Goal: Task Accomplishment & Management: Manage account settings

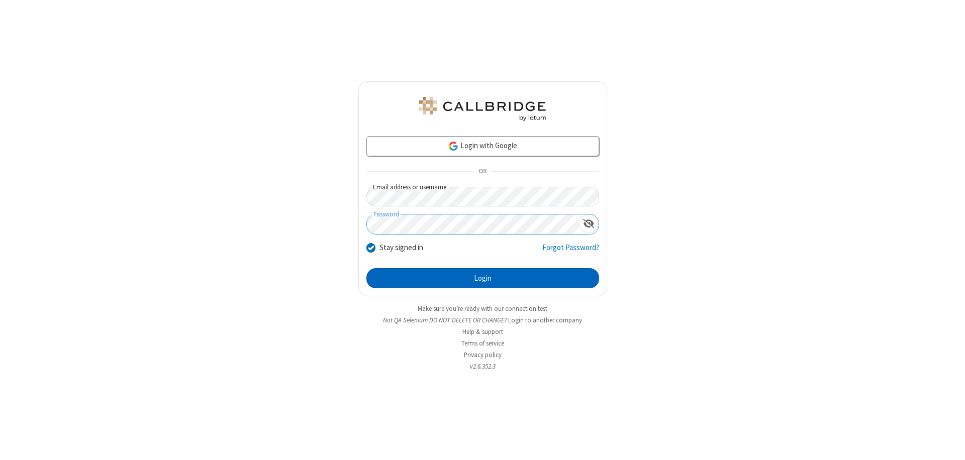
click at [482, 278] on button "Login" at bounding box center [482, 278] width 233 height 20
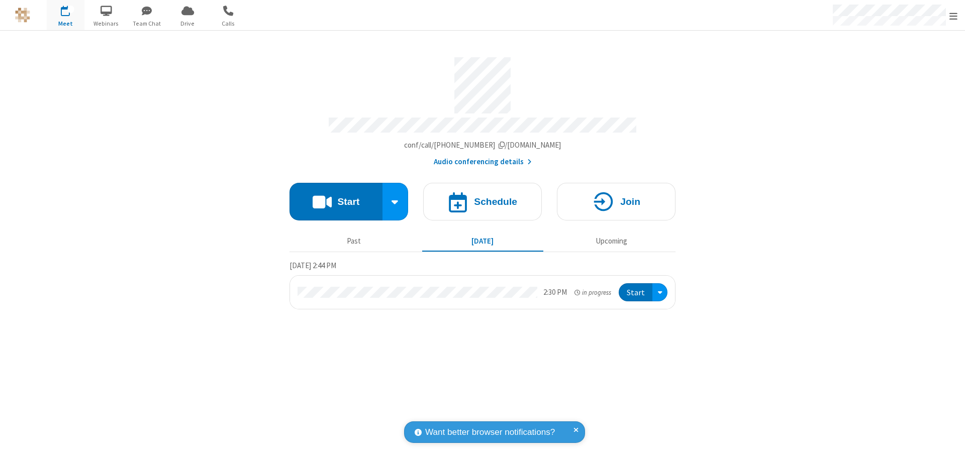
click at [953, 16] on span "Open menu" at bounding box center [953, 16] width 8 height 10
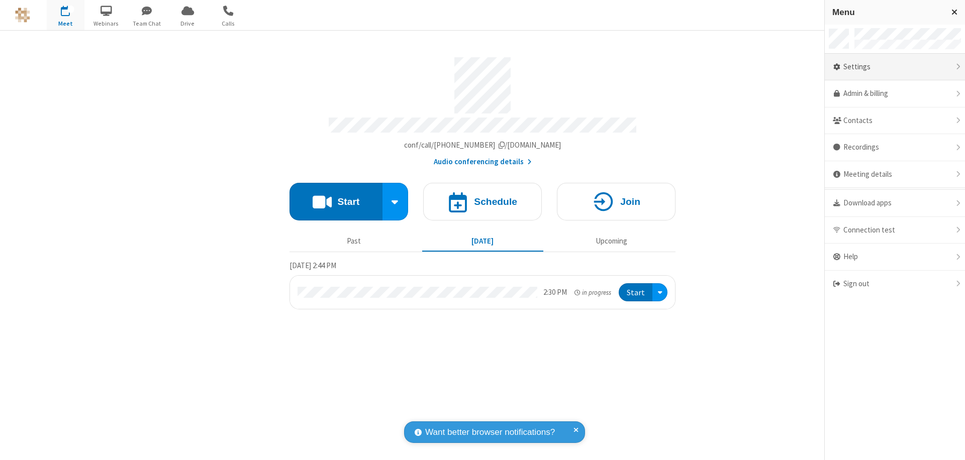
click at [894, 67] on div "Settings" at bounding box center [895, 67] width 140 height 27
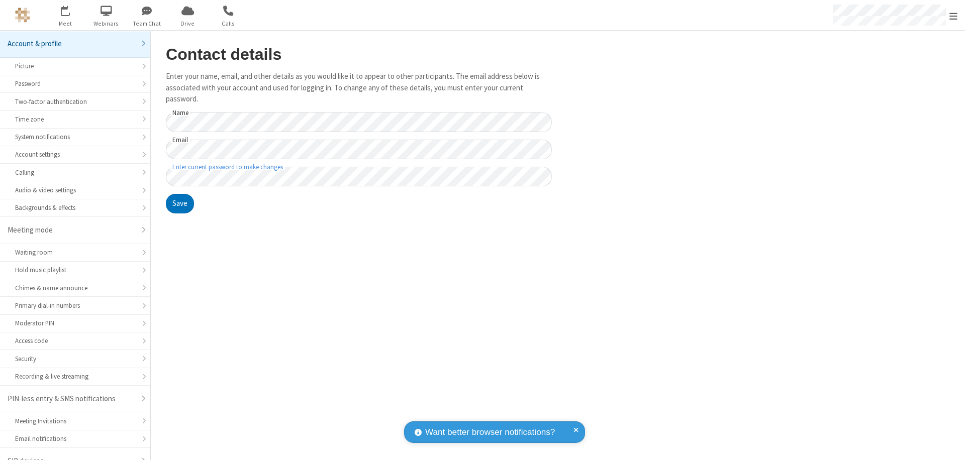
scroll to position [14, 0]
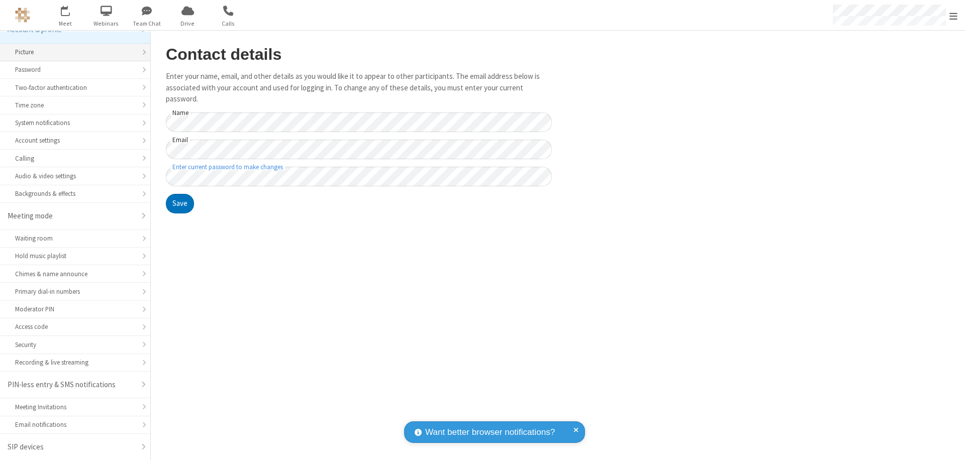
click at [71, 52] on div "Picture" at bounding box center [75, 52] width 120 height 10
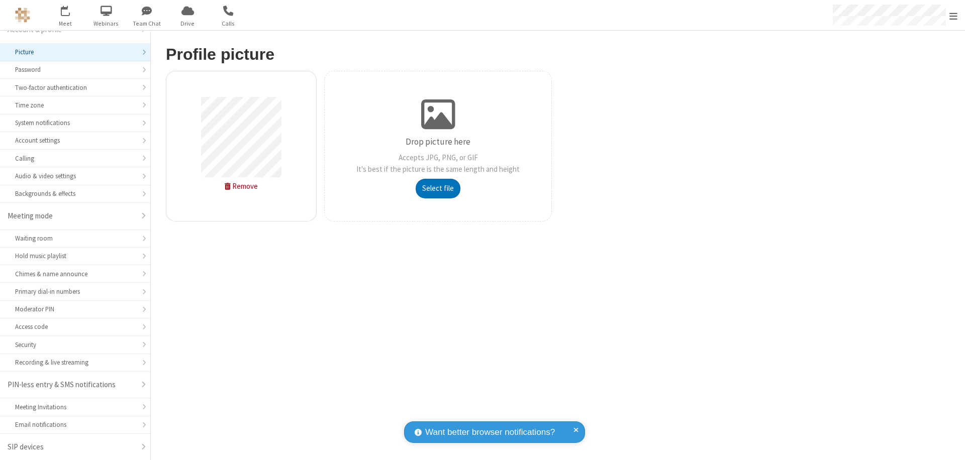
type input "C:\fakepath\avatar_image_test_2.jpg"
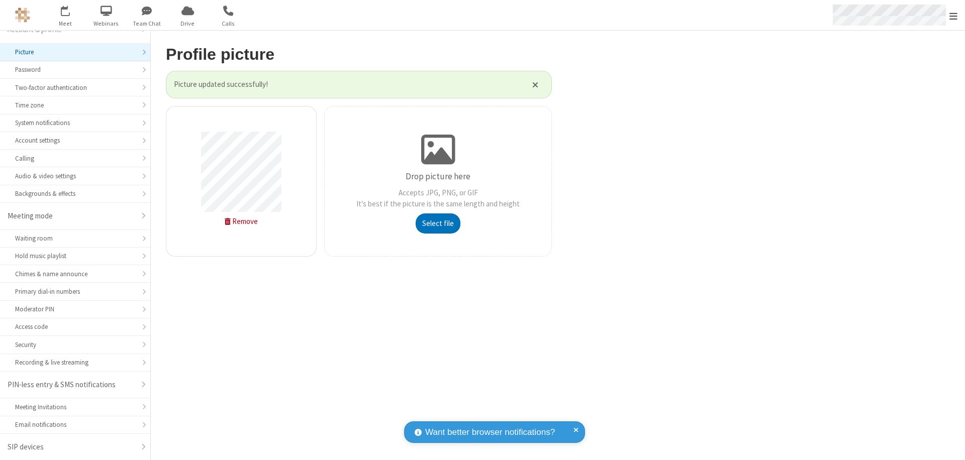
click at [953, 16] on span "Open menu" at bounding box center [953, 16] width 8 height 10
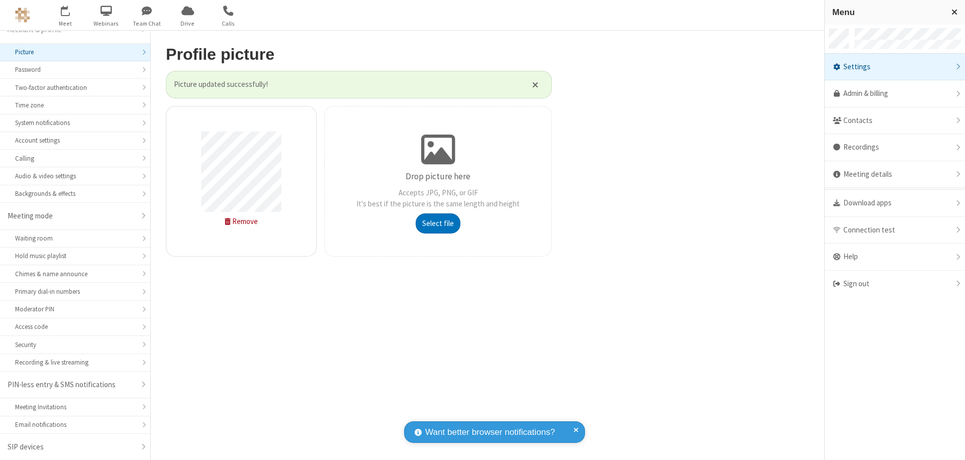
click at [65, 15] on span "button" at bounding box center [66, 10] width 38 height 17
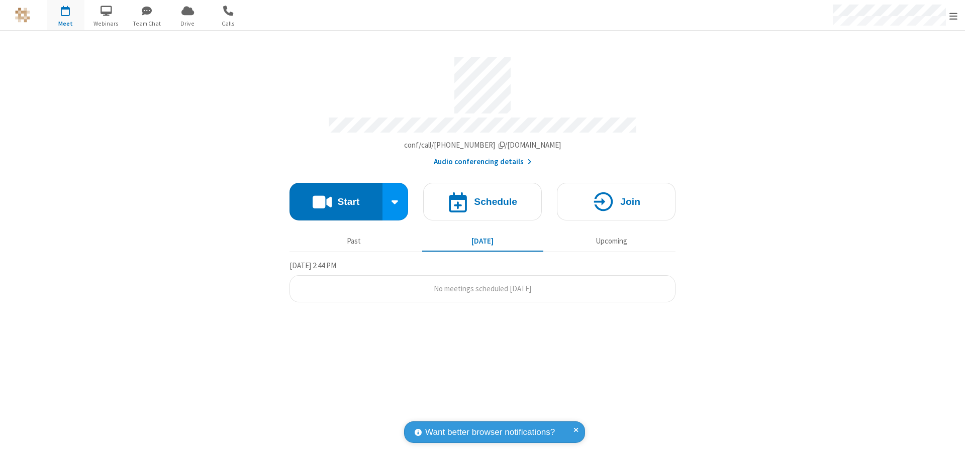
click at [336, 197] on button "Start" at bounding box center [335, 202] width 93 height 38
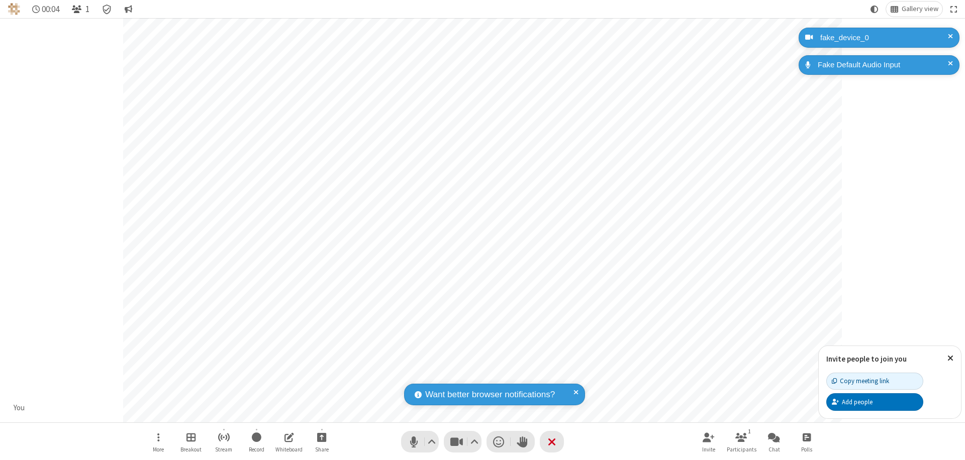
click at [78, 9] on span "Open participant list" at bounding box center [77, 10] width 10 height 10
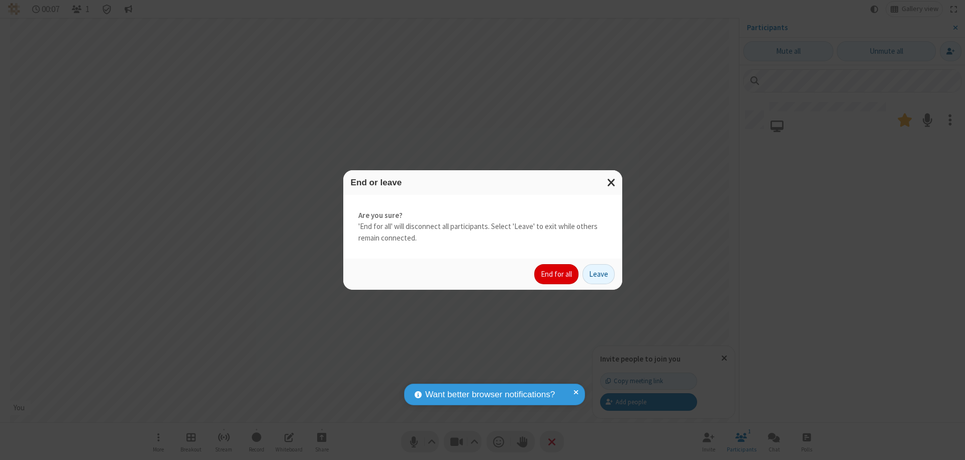
click at [557, 274] on button "End for all" at bounding box center [556, 274] width 44 height 20
